Goal: Task Accomplishment & Management: Use online tool/utility

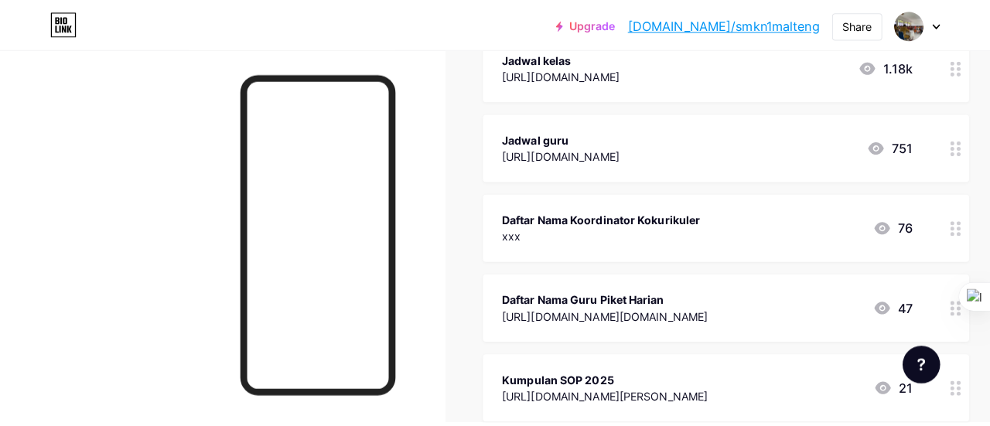
scroll to position [773, 0]
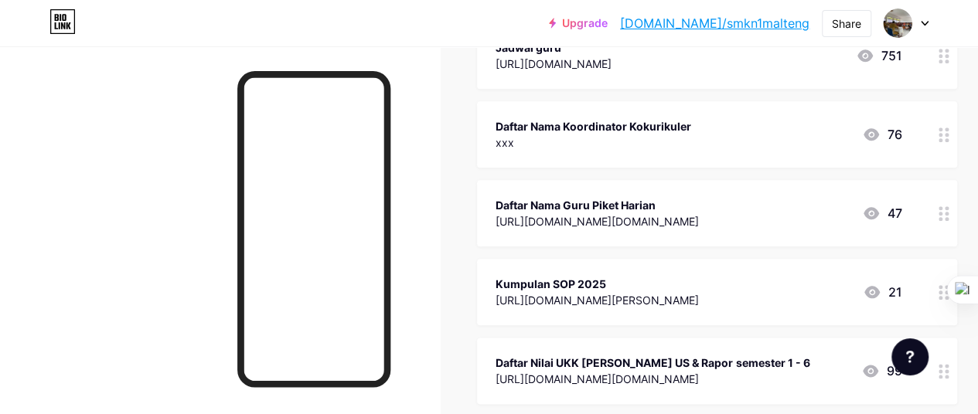
click at [660, 215] on div "[URL][DOMAIN_NAME][DOMAIN_NAME]" at bounding box center [597, 221] width 203 height 16
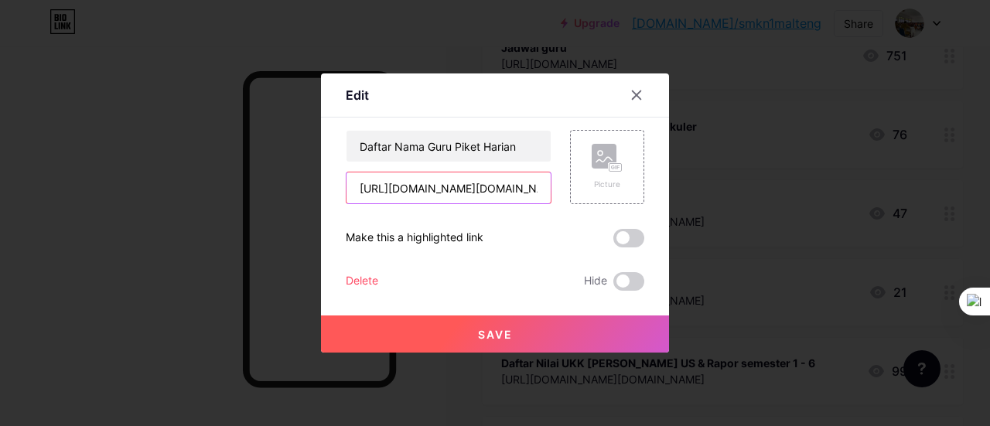
click at [481, 188] on input "[URL][DOMAIN_NAME][DOMAIN_NAME]" at bounding box center [448, 187] width 204 height 31
paste input "[URL][DOMAIN_NAME]"
type input "[URL][DOMAIN_NAME]"
click at [495, 335] on span "Save" at bounding box center [495, 334] width 35 height 13
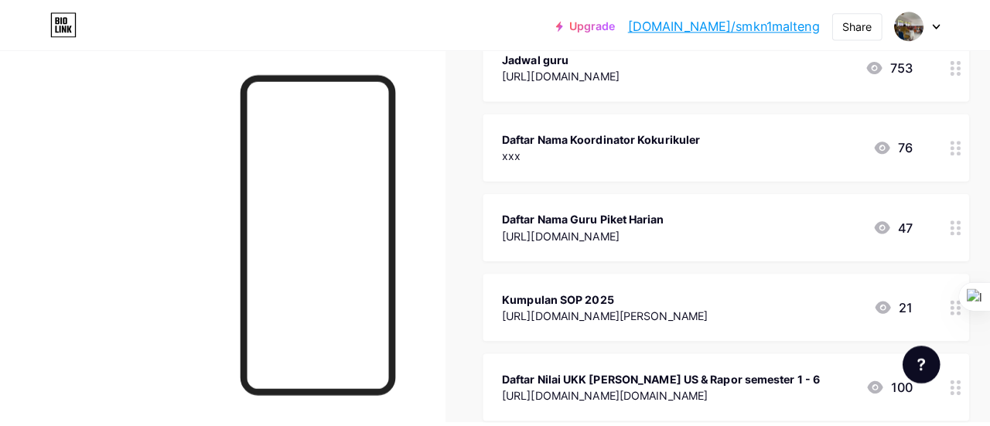
scroll to position [789, 0]
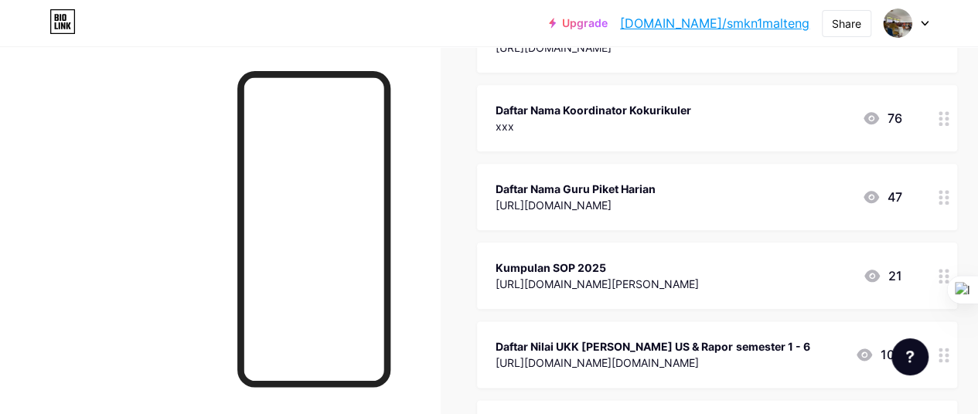
click at [656, 199] on div "[URL][DOMAIN_NAME]" at bounding box center [576, 205] width 160 height 16
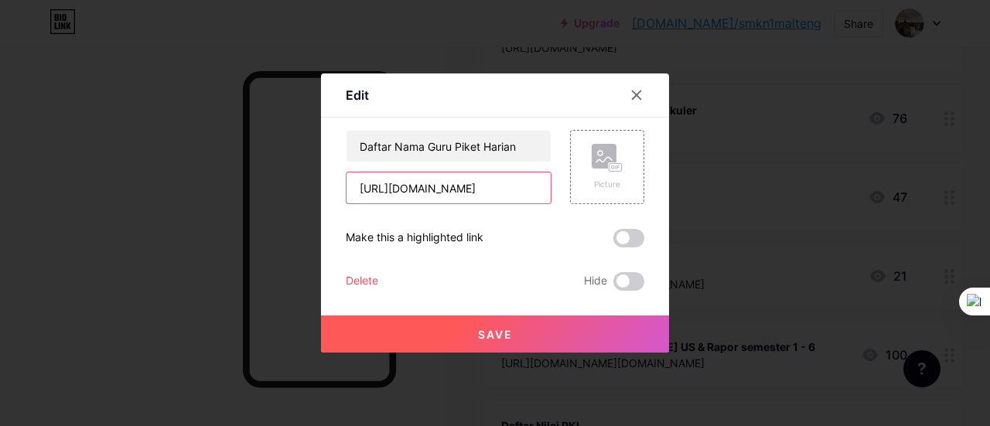
click at [484, 193] on input "[URL][DOMAIN_NAME]" at bounding box center [448, 187] width 204 height 31
paste input "[URL][DOMAIN_NAME]"
type input "[URL][DOMAIN_NAME]"
click at [510, 336] on button "Save" at bounding box center [495, 333] width 348 height 37
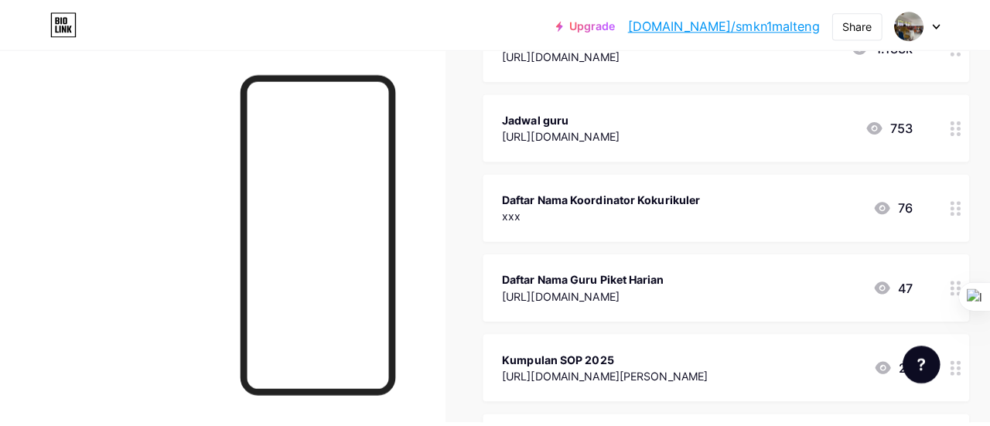
scroll to position [789, 0]
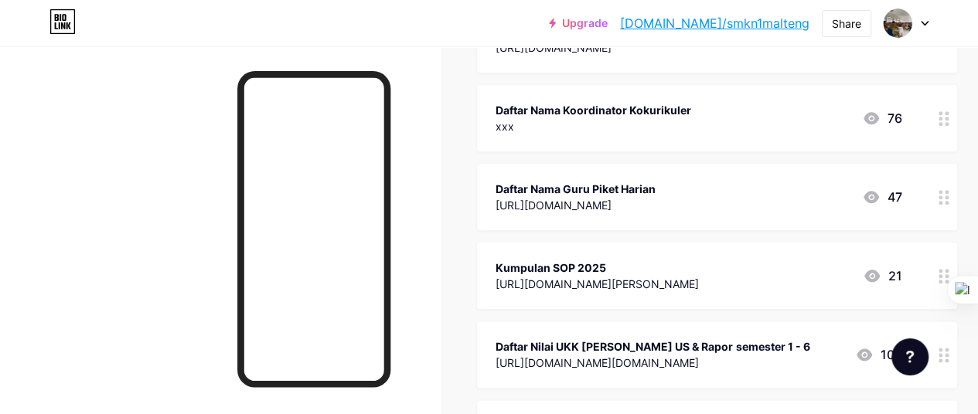
click at [632, 190] on div "Daftar Nama Guru Piket Harian" at bounding box center [576, 189] width 160 height 16
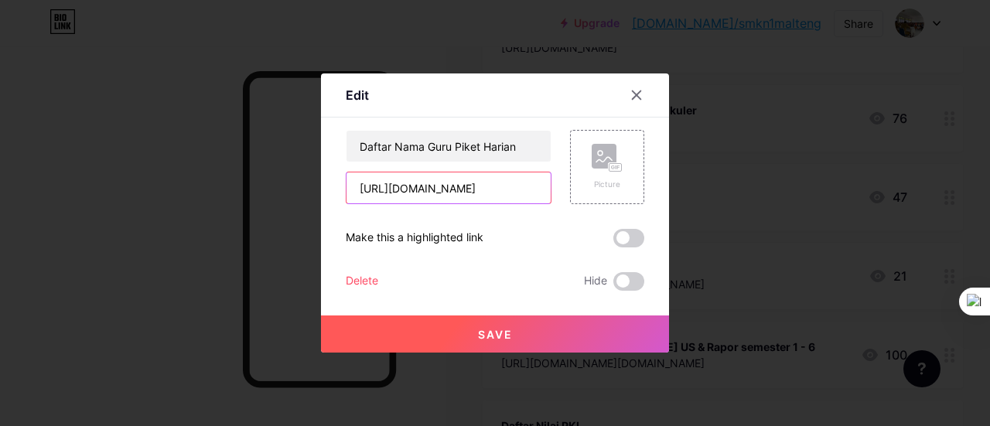
click at [465, 190] on input "[URL][DOMAIN_NAME]" at bounding box center [448, 187] width 204 height 31
paste input "[URL][DOMAIN_NAME]"
type input "[URL][DOMAIN_NAME]"
click at [480, 332] on span "Save" at bounding box center [495, 334] width 35 height 13
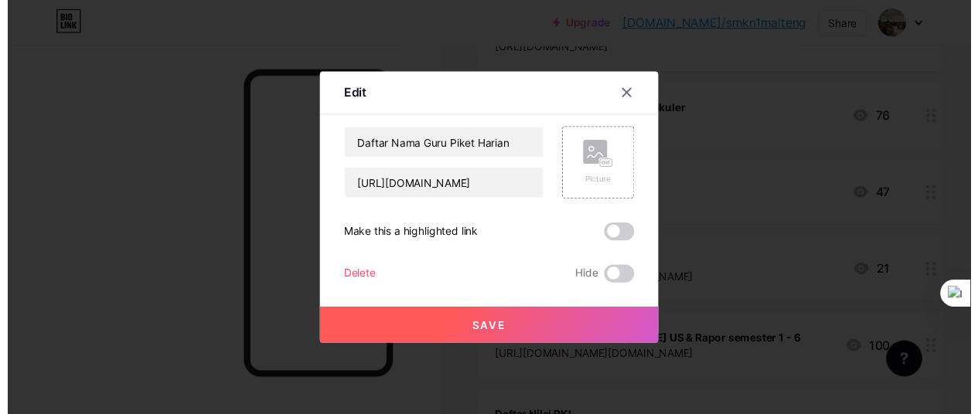
scroll to position [0, 0]
